Goal: Transaction & Acquisition: Purchase product/service

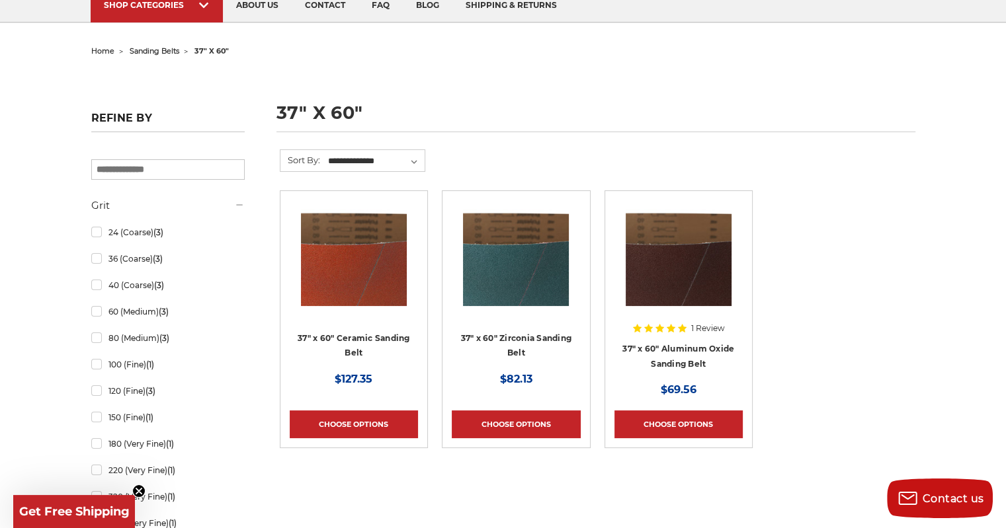
scroll to position [127, 0]
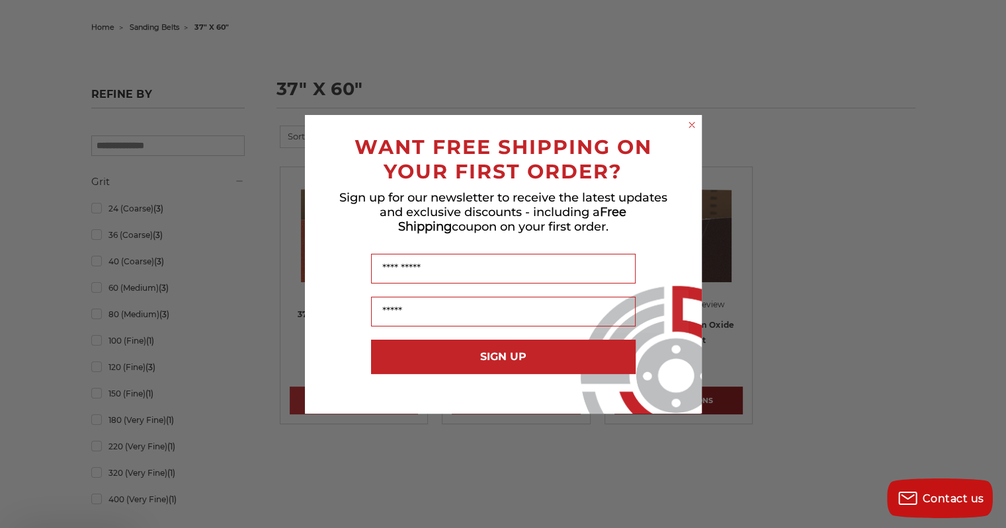
click at [669, 397] on body "Free Shipping on orders over $149 CONTACT US Monday - Friday (excluding holiday…" at bounding box center [503, 437] width 1006 height 1129
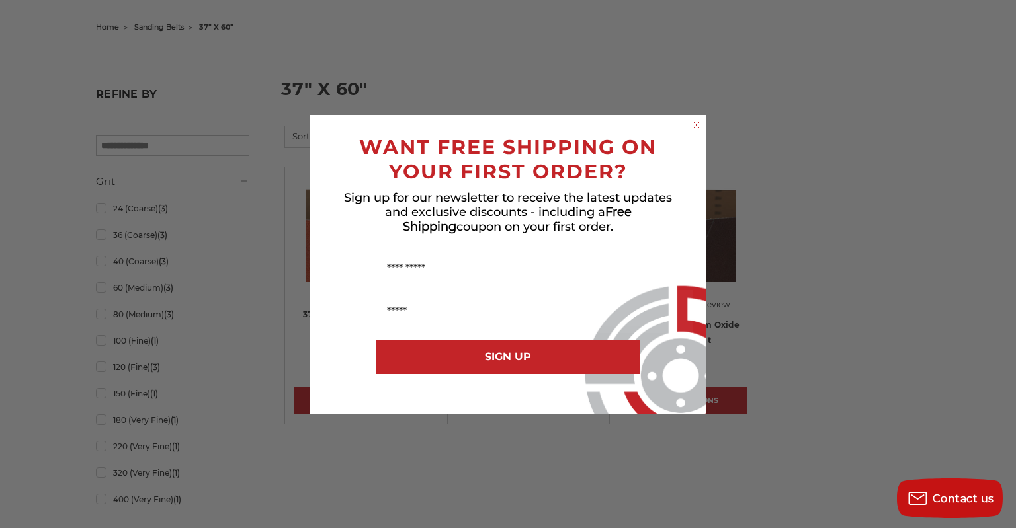
click at [697, 126] on circle "Close dialog" at bounding box center [696, 124] width 13 height 13
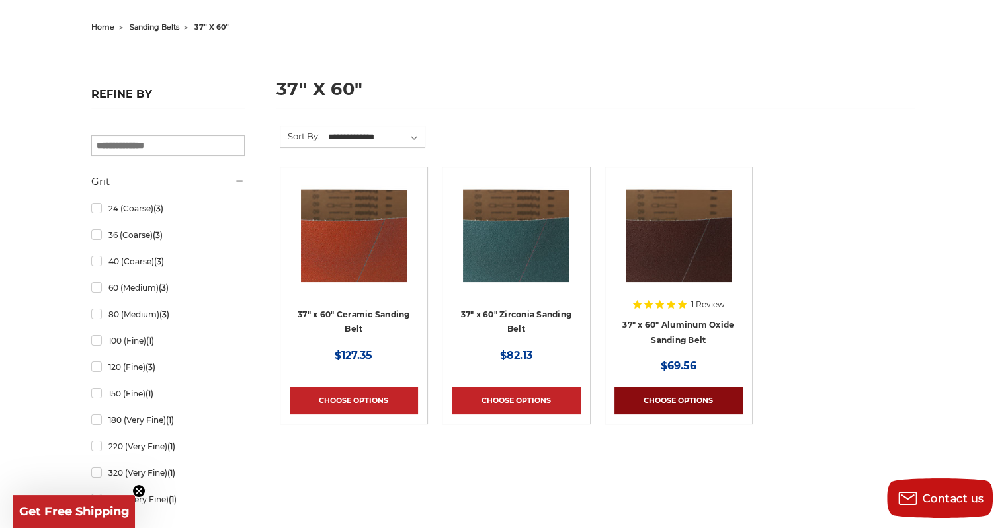
click at [682, 397] on link "Choose Options" at bounding box center [678, 401] width 128 height 28
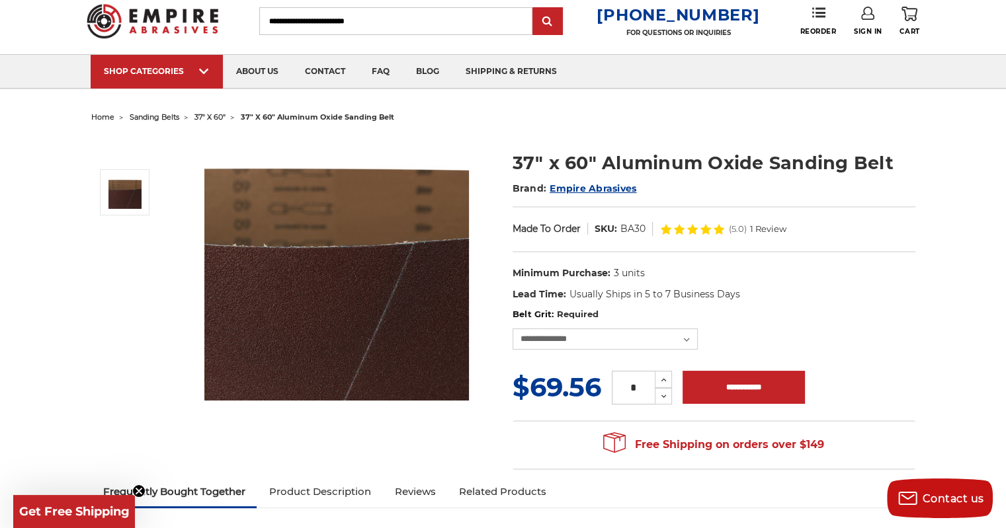
scroll to position [25, 0]
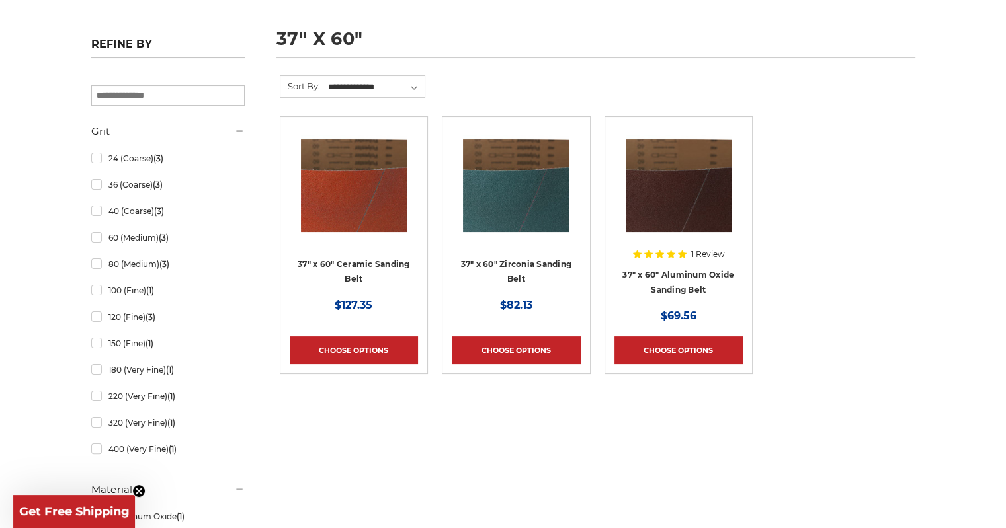
scroll to position [180, 0]
